Goal: Information Seeking & Learning: Learn about a topic

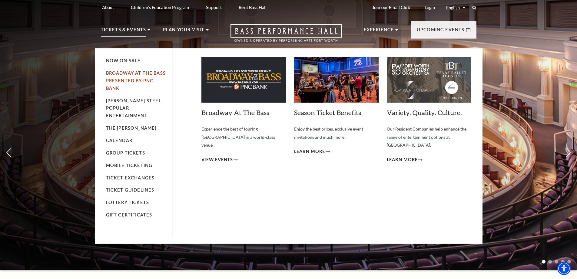
click at [128, 78] on link "Broadway At The Bass presented by PNC Bank" at bounding box center [136, 80] width 60 height 20
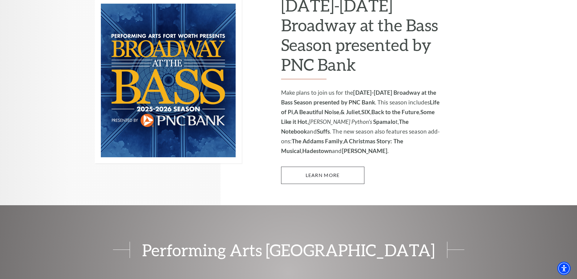
scroll to position [455, 0]
click at [327, 166] on link "Learn More" at bounding box center [322, 174] width 83 height 17
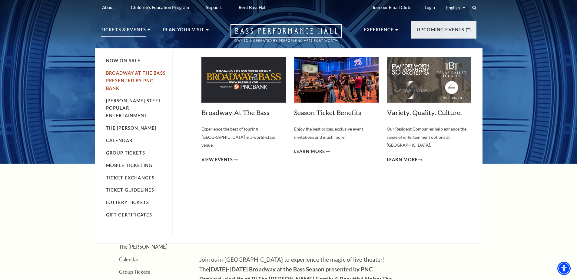
click at [123, 74] on link "Broadway At The Bass presented by PNC Bank" at bounding box center [136, 80] width 60 height 20
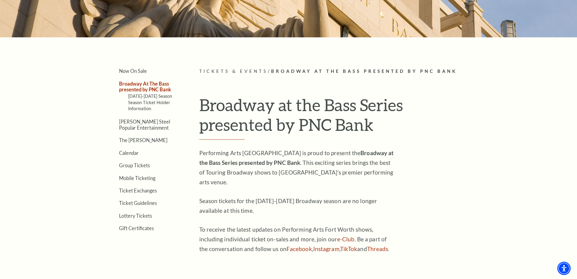
scroll to position [121, 0]
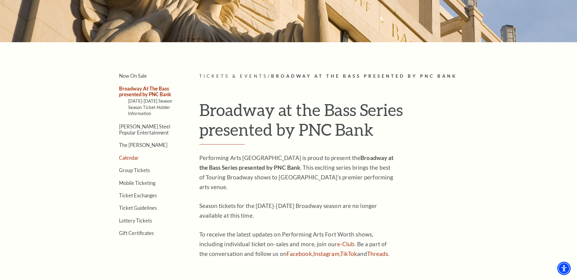
click at [136, 157] on link "Calendar" at bounding box center [129, 158] width 20 height 6
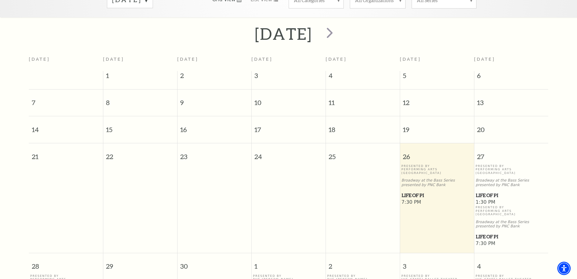
scroll to position [54, 0]
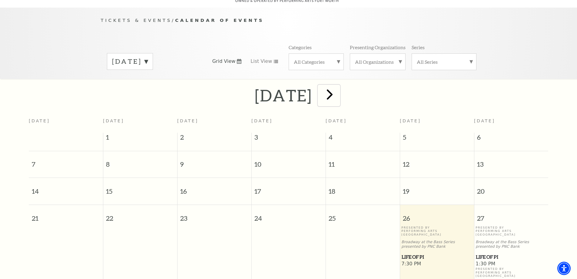
click at [339, 89] on span "next" at bounding box center [329, 93] width 17 height 17
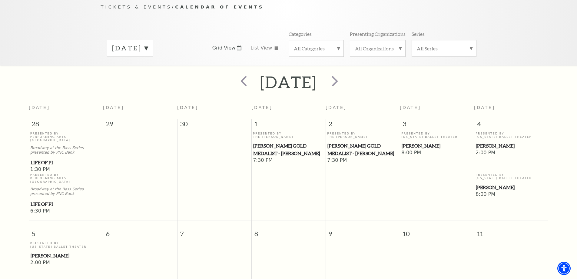
scroll to position [0, 0]
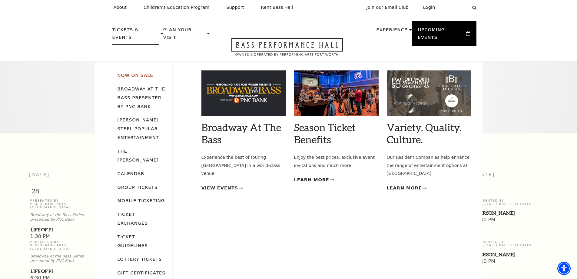
click at [126, 72] on link "Now On Sale" at bounding box center [136, 74] width 36 height 5
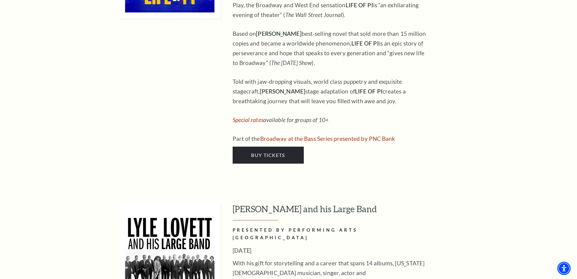
scroll to position [667, 0]
